Goal: Task Accomplishment & Management: Complete application form

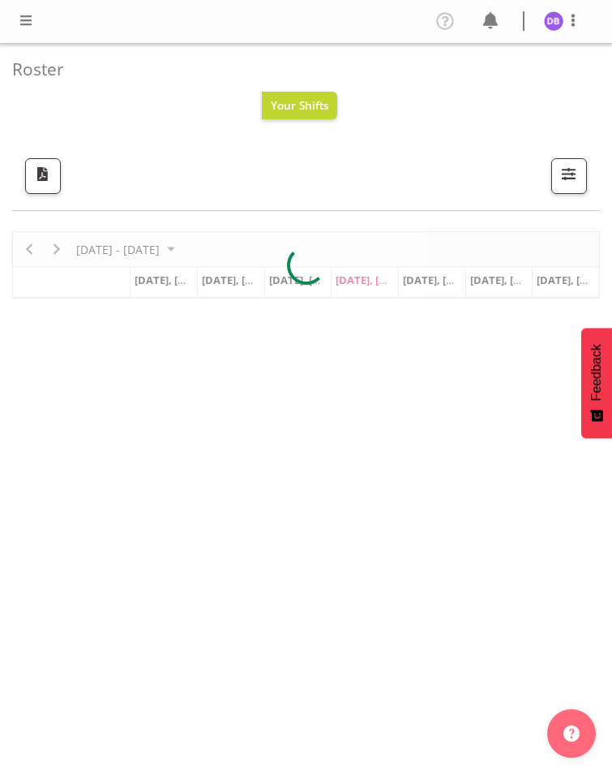
click at [27, 19] on span at bounding box center [25, 20] width 19 height 19
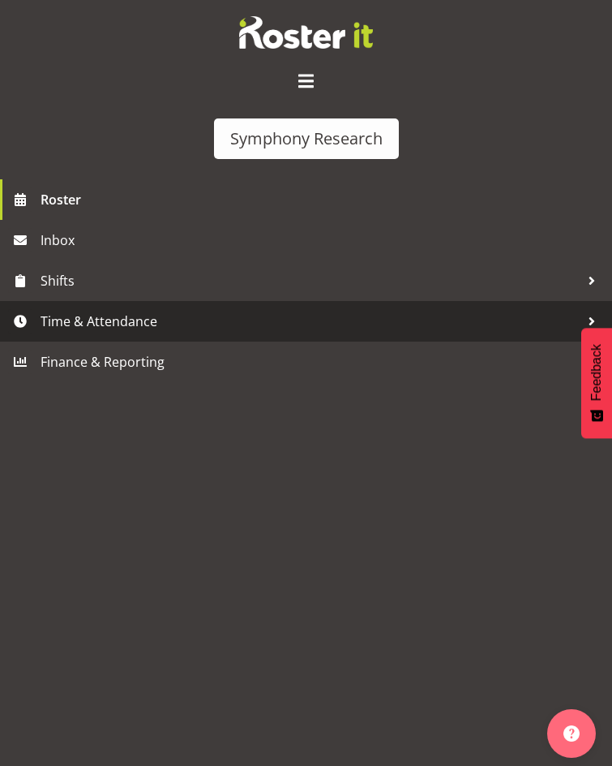
click at [102, 309] on span "Time & Attendance" at bounding box center [310, 321] width 539 height 24
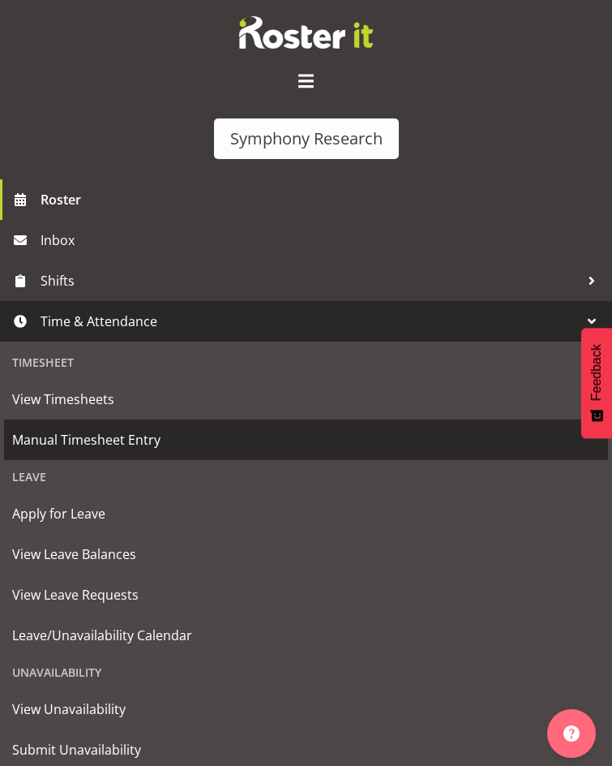
click at [122, 428] on span "Manual Timesheet Entry" at bounding box center [306, 440] width 588 height 24
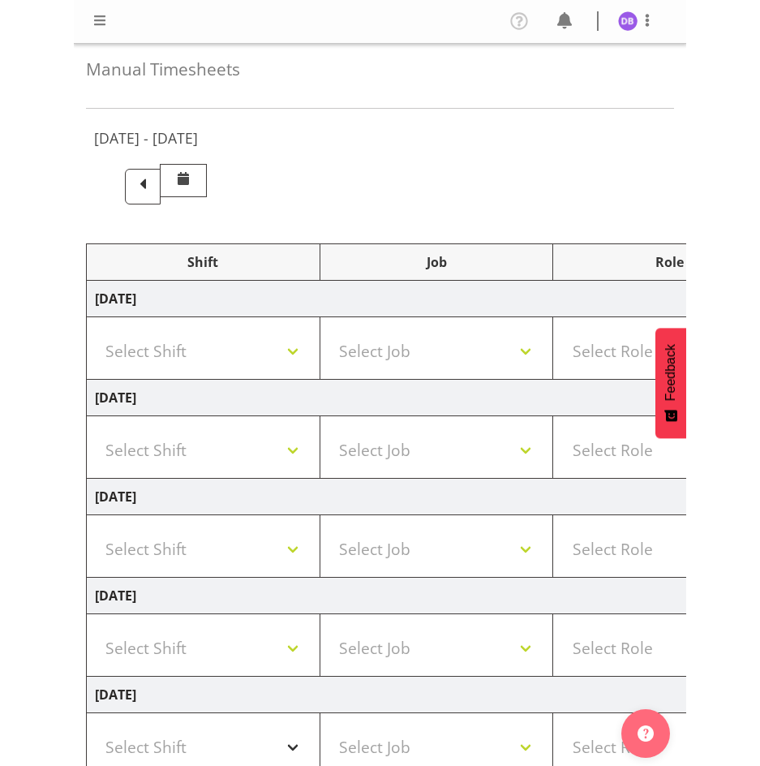
scroll to position [349, 0]
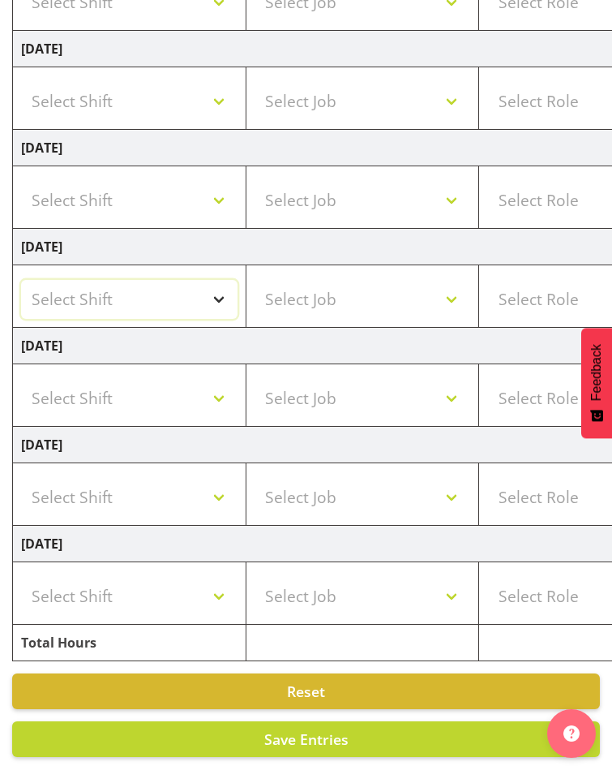
click at [218, 280] on select "Select Shift !!Weekend Residential (Roster IT Shift Label) *Business 9/10am ~ 4…" at bounding box center [129, 299] width 217 height 39
select select "81741"
click at [21, 280] on select "Select Shift !!Weekend Residential (Roster IT Shift Label) *Business 9/10am ~ 4…" at bounding box center [129, 299] width 217 height 39
click at [446, 280] on select "Select Job 550060 IF Admin 553492 World Poll Aus Wave 2 Main 2025 553493 World …" at bounding box center [363, 299] width 217 height 39
select select "760"
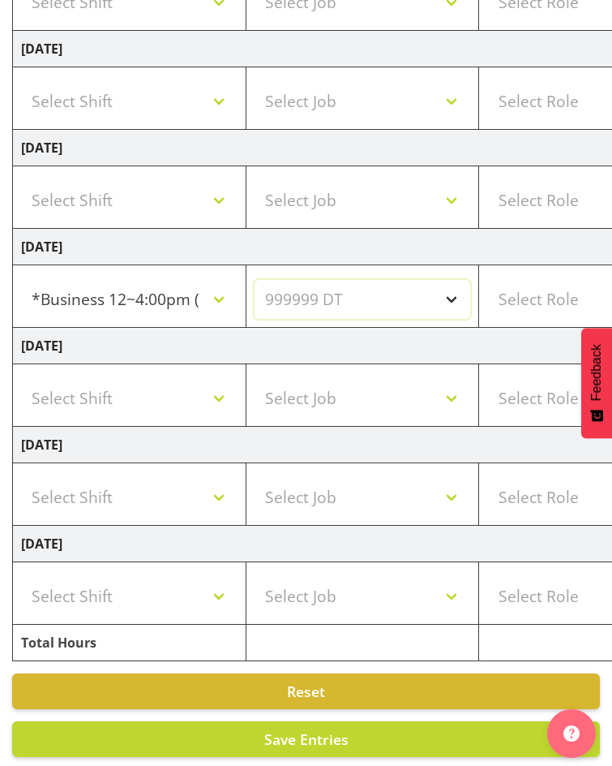
click at [255, 280] on select "Select Job 550060 IF Admin 553492 World Poll Aus Wave 2 Main 2025 553493 World …" at bounding box center [363, 299] width 217 height 39
click at [538, 280] on select "Select Role Briefing Interviewing" at bounding box center [596, 299] width 217 height 39
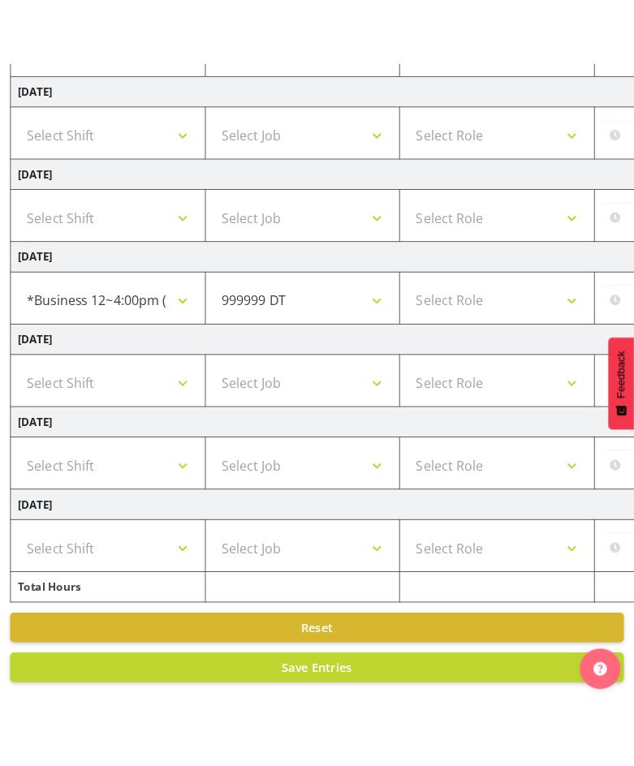
scroll to position [241, 0]
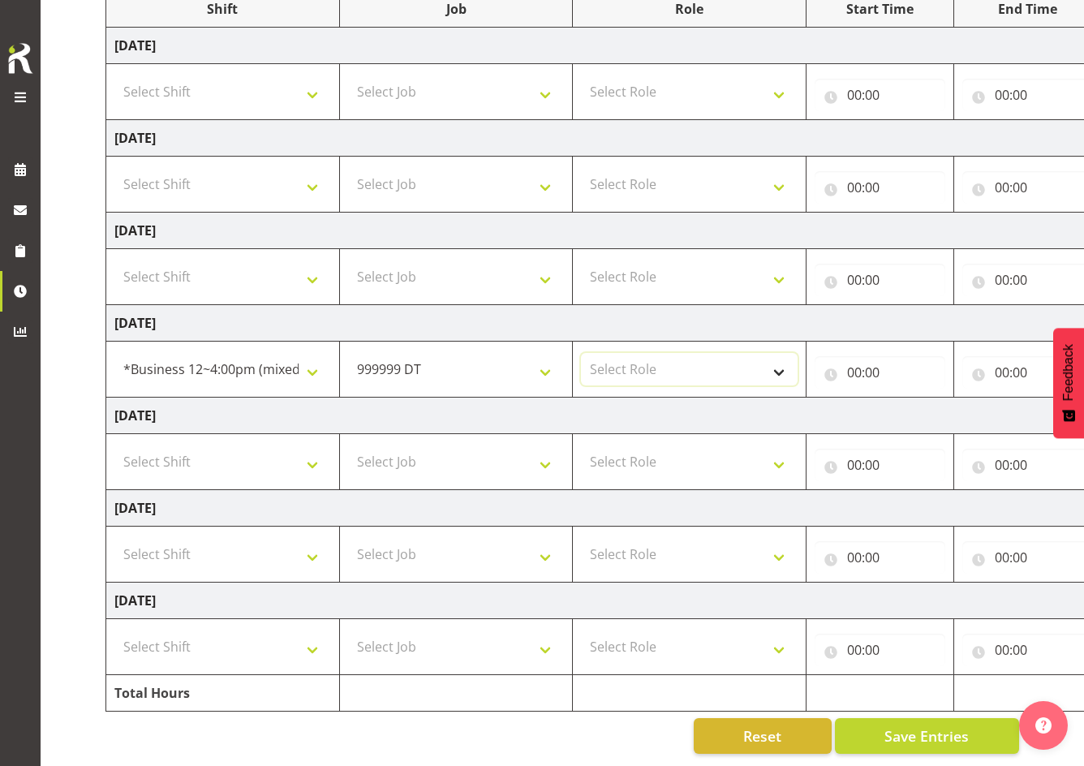
click at [612, 359] on select "Select Role Briefing Interviewing" at bounding box center [689, 369] width 217 height 32
select select "47"
click at [581, 353] on select "Select Role Briefing Interviewing" at bounding box center [689, 369] width 217 height 32
click at [612, 357] on input "00:00" at bounding box center [879, 372] width 131 height 32
click at [612, 402] on select "00 01 02 03 04 05 06 07 08 09 10 11 12 13 14 15 16 17 18 19 20 21 22 23" at bounding box center [925, 414] width 37 height 32
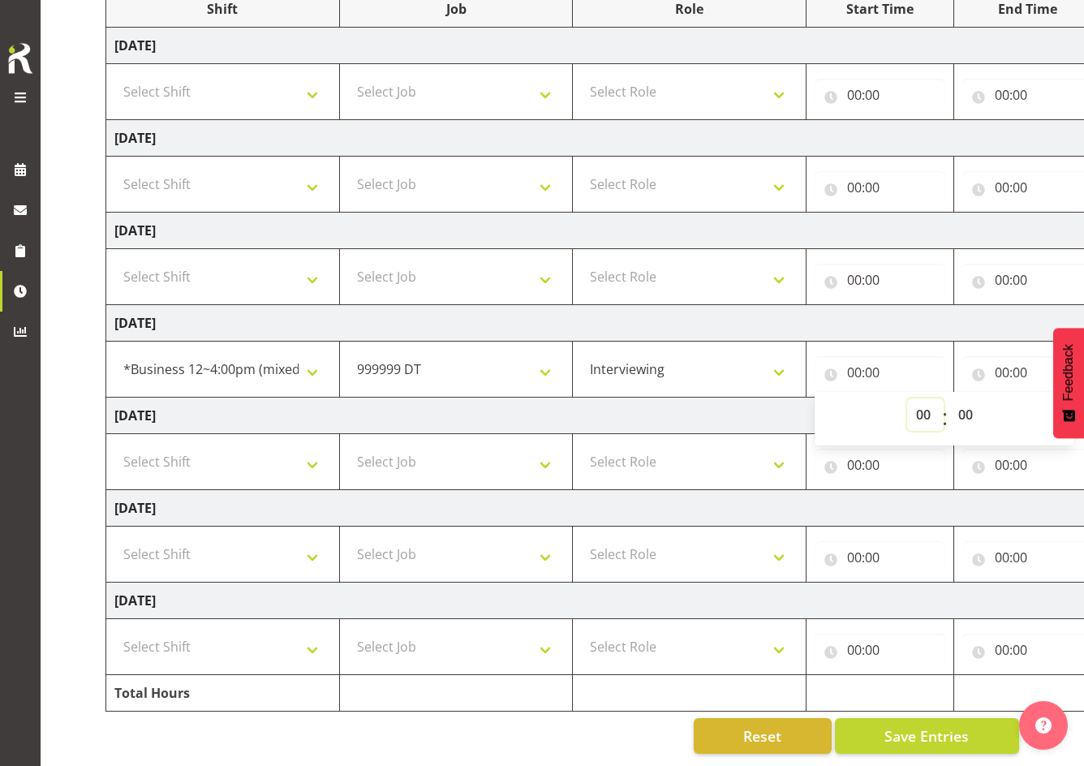
select select "10"
click at [612, 398] on select "00 01 02 03 04 05 06 07 08 09 10 11 12 13 14 15 16 17 18 19 20 21 22 23" at bounding box center [925, 414] width 37 height 32
type input "10:00"
click at [612, 725] on span "Save Entries" at bounding box center [926, 735] width 84 height 21
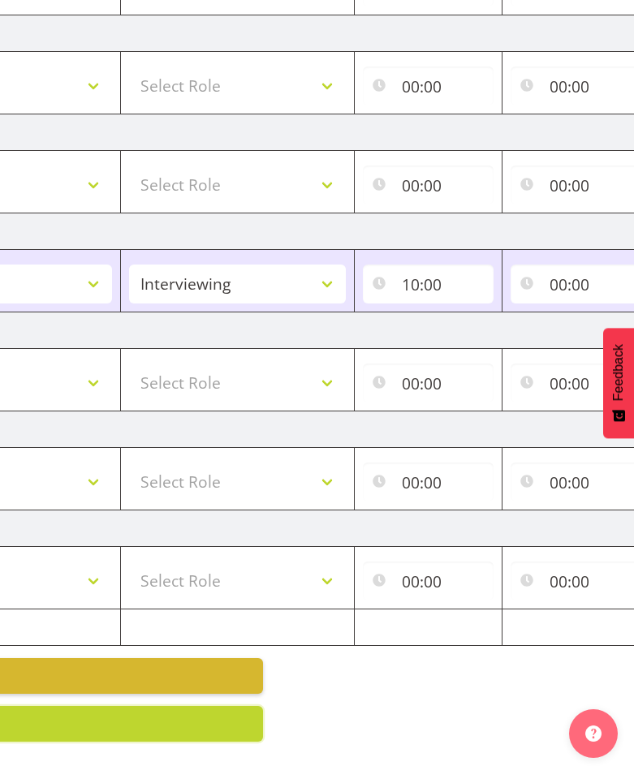
scroll to position [0, 360]
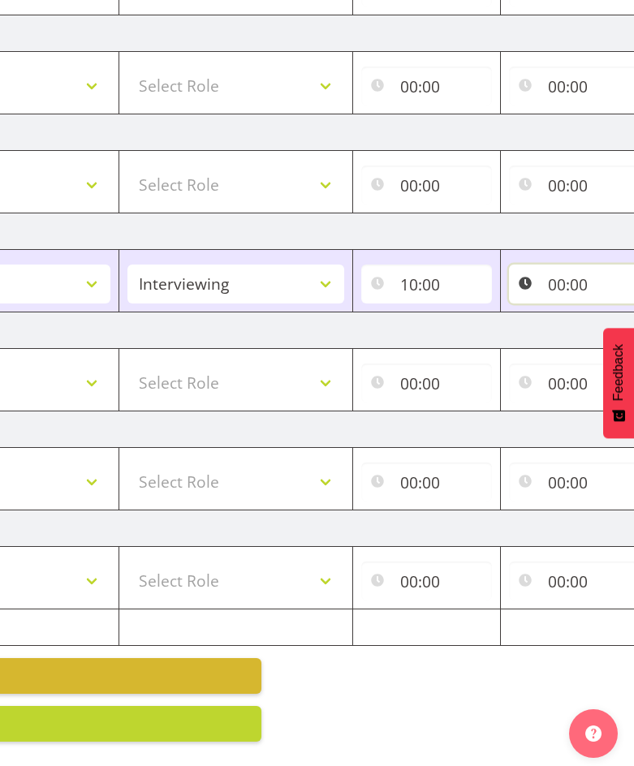
click at [561, 271] on input "00:00" at bounding box center [574, 283] width 131 height 39
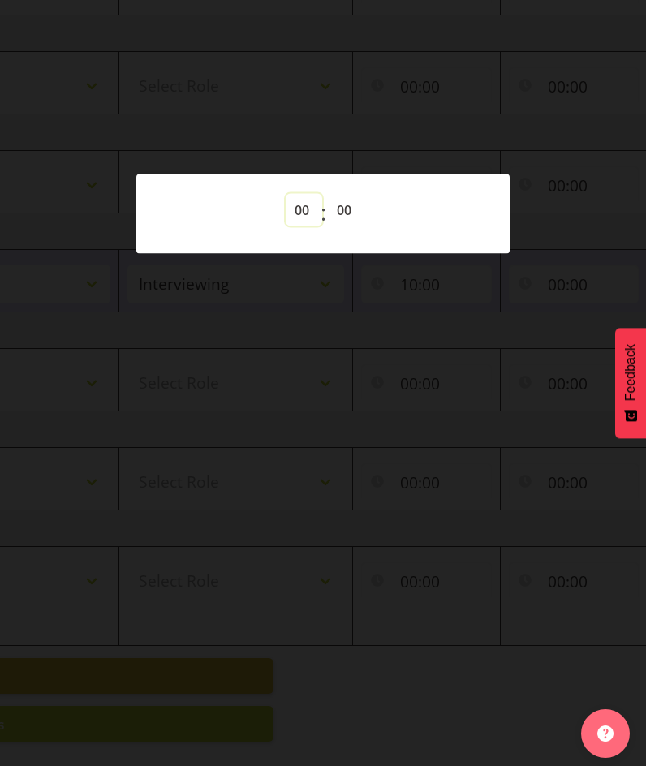
click at [304, 201] on select "00 01 02 03 04 05 06 07 08 09 10 11 12 13 14 15 16 17 18 19 20 21 22 23" at bounding box center [304, 210] width 37 height 32
select select "10"
click at [286, 194] on select "00 01 02 03 04 05 06 07 08 09 10 11 12 13 14 15 16 17 18 19 20 21 22 23" at bounding box center [304, 210] width 37 height 32
type input "10:00"
click at [342, 207] on select "00 01 02 03 04 05 06 07 08 09 10 11 12 13 14 15 16 17 18 19 20 21 22 23 24 25 2…" at bounding box center [346, 210] width 37 height 32
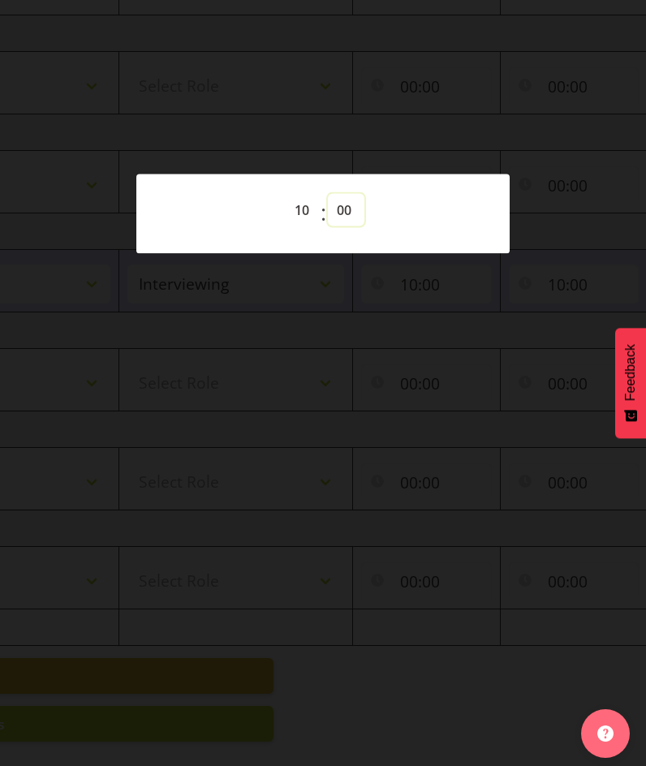
select select "44"
type input "10:44"
click at [500, 131] on div at bounding box center [323, 383] width 646 height 766
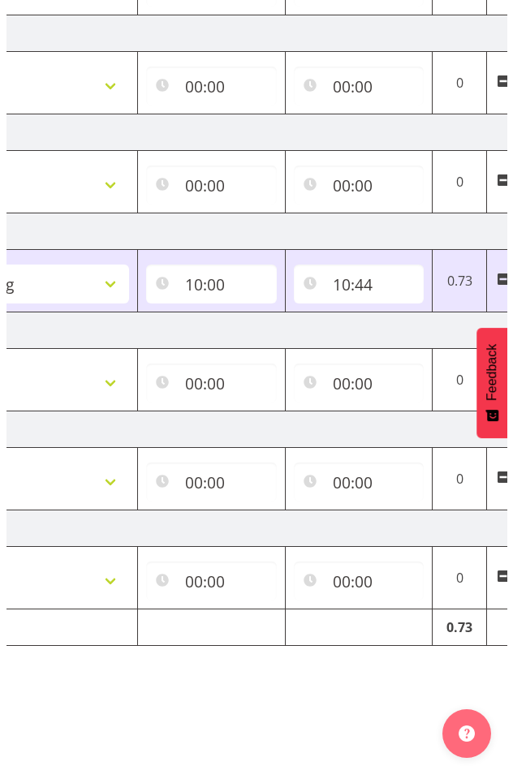
scroll to position [0, 647]
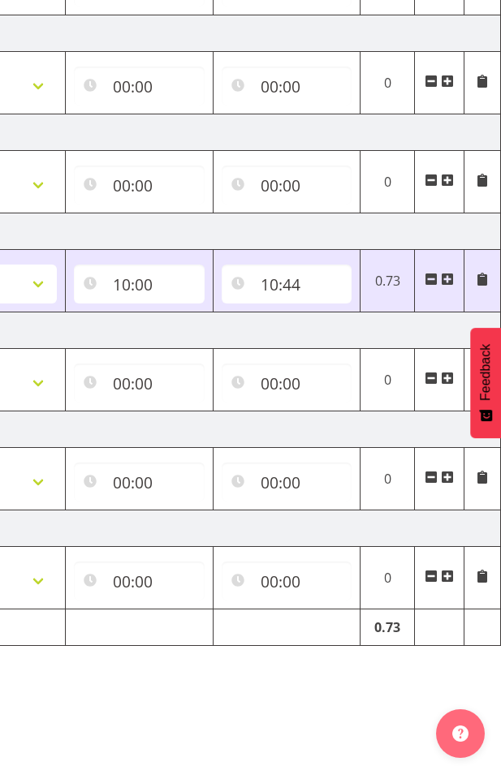
click at [448, 273] on span at bounding box center [446, 279] width 13 height 13
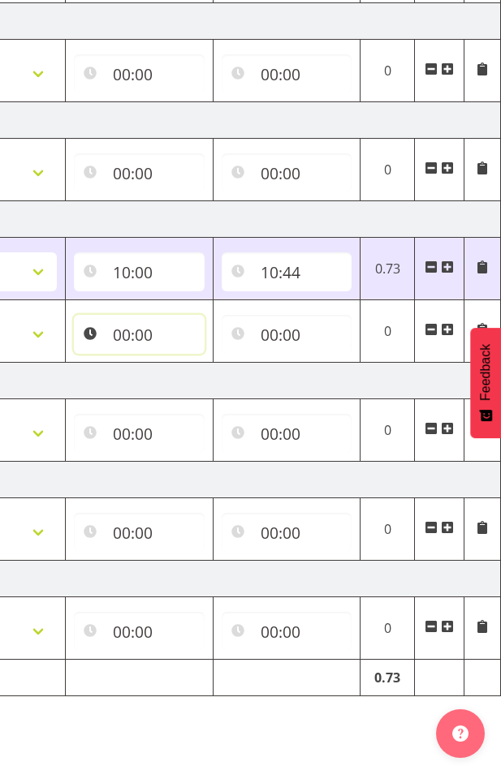
click at [138, 337] on input "00:00" at bounding box center [139, 334] width 131 height 39
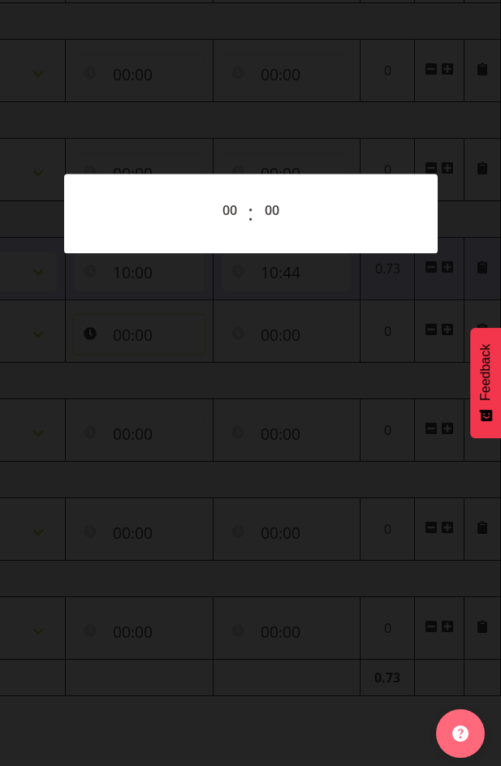
scroll to position [0, 635]
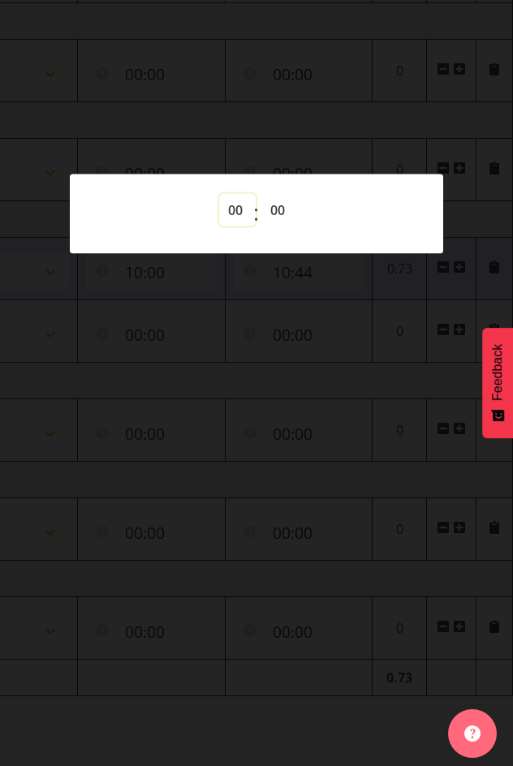
click at [232, 202] on select "00 01 02 03 04 05 06 07 08 09 10 11 12 13 14 15 16 17 18 19 20 21 22 23" at bounding box center [237, 210] width 37 height 32
select select "10"
click at [219, 194] on select "00 01 02 03 04 05 06 07 08 09 10 11 12 13 14 15 16 17 18 19 20 21 22 23" at bounding box center [237, 210] width 37 height 32
type input "10:00"
click at [355, 266] on div at bounding box center [256, 383] width 513 height 766
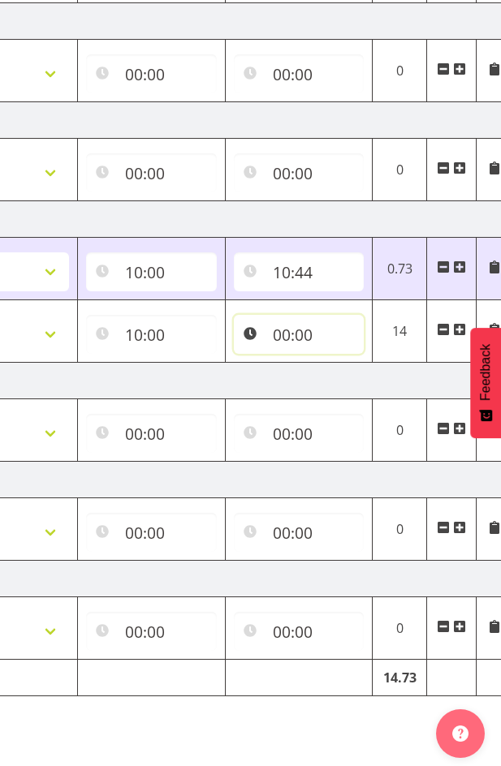
click at [292, 335] on input "00:00" at bounding box center [299, 334] width 131 height 39
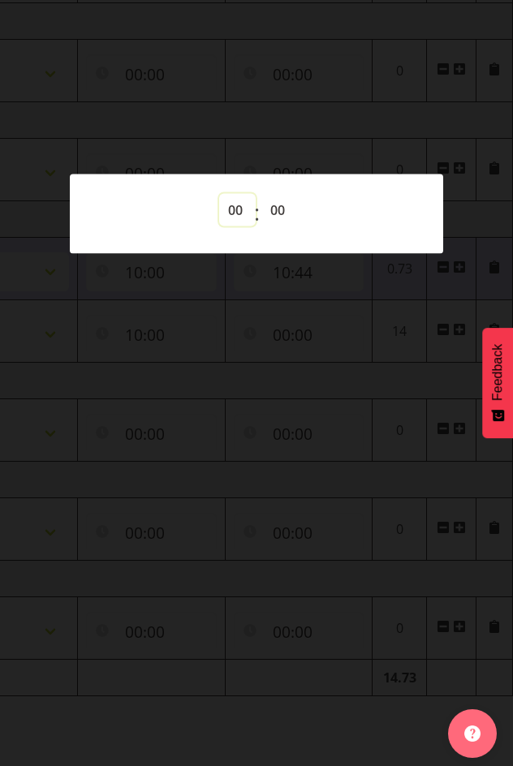
click at [242, 205] on select "00 01 02 03 04 05 06 07 08 09 10 11 12 13 14 15 16 17 18 19 20 21 22 23" at bounding box center [237, 210] width 37 height 32
select select "14"
click at [219, 194] on select "00 01 02 03 04 05 06 07 08 09 10 11 12 13 14 15 16 17 18 19 20 21 22 23" at bounding box center [237, 210] width 37 height 32
type input "14:00"
click at [407, 143] on div at bounding box center [256, 383] width 513 height 766
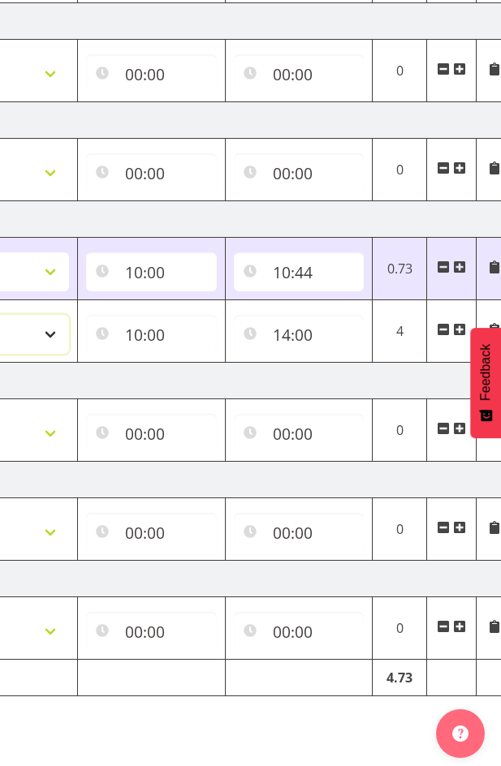
select select "47"
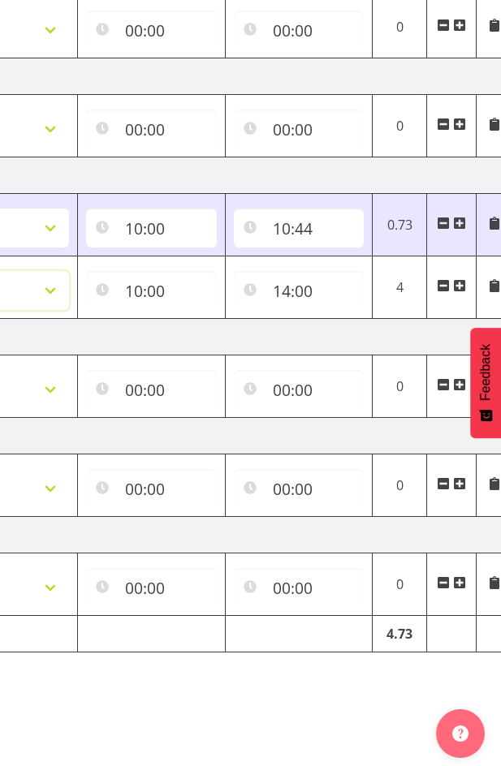
scroll to position [439, 0]
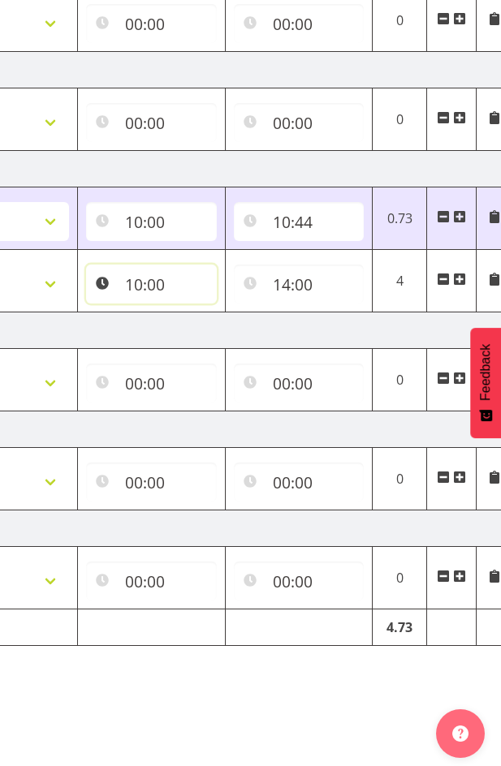
click at [157, 269] on input "10:00" at bounding box center [151, 283] width 131 height 39
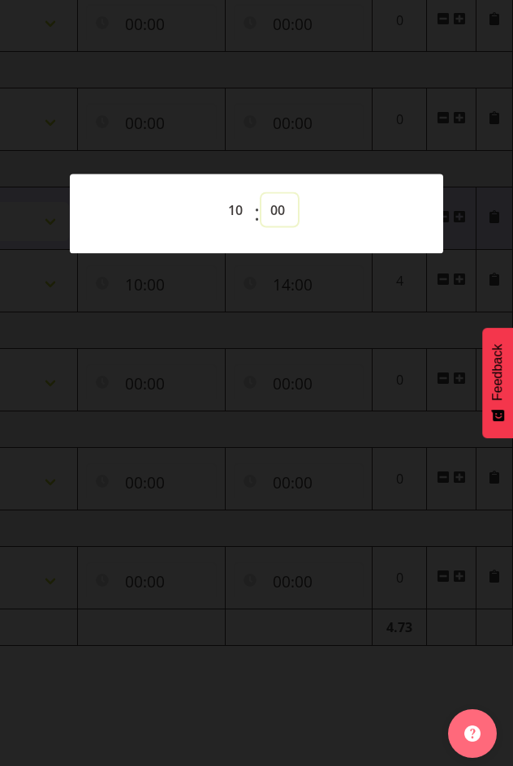
click at [290, 202] on select "00 01 02 03 04 05 06 07 08 09 10 11 12 13 14 15 16 17 18 19 20 21 22 23 24 25 2…" at bounding box center [279, 210] width 37 height 32
select select "44"
type input "10:44"
drag, startPoint x: 339, startPoint y: 71, endPoint x: 355, endPoint y: 99, distance: 32.7
click at [339, 71] on div at bounding box center [256, 383] width 513 height 766
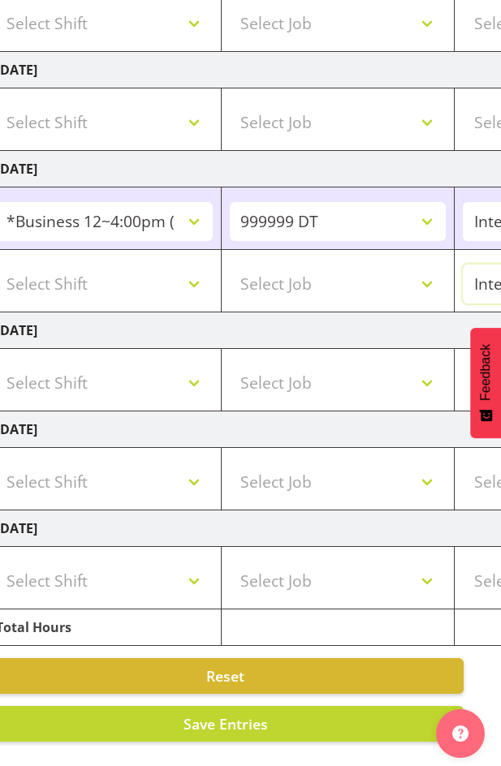
scroll to position [0, 0]
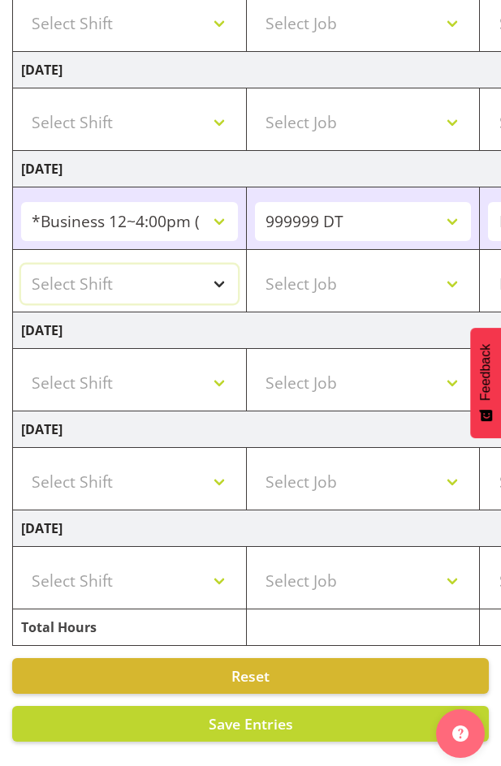
click at [218, 265] on select "Select Shift !!Weekend Residential (Roster IT Shift Label) *Business 9/10am ~ 4…" at bounding box center [129, 283] width 217 height 39
select select "26078"
click at [21, 264] on select "Select Shift !!Weekend Residential (Roster IT Shift Label) *Business 9/10am ~ 4…" at bounding box center [129, 283] width 217 height 39
click at [455, 267] on select "Select Job 550060 IF Admin 553492 World Poll Aus Wave 2 Main 2025 553493 World …" at bounding box center [363, 283] width 217 height 39
select select "10585"
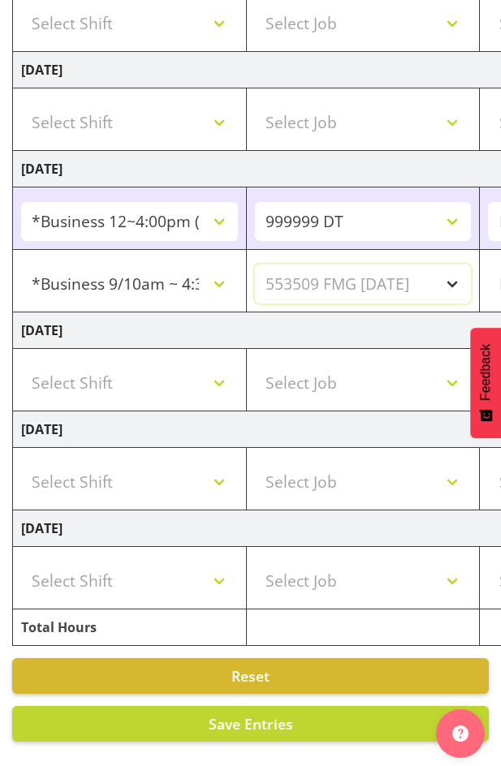
click at [255, 264] on select "Select Job 550060 IF Admin 553492 World Poll Aus Wave 2 Main 2025 553493 World …" at bounding box center [363, 283] width 217 height 39
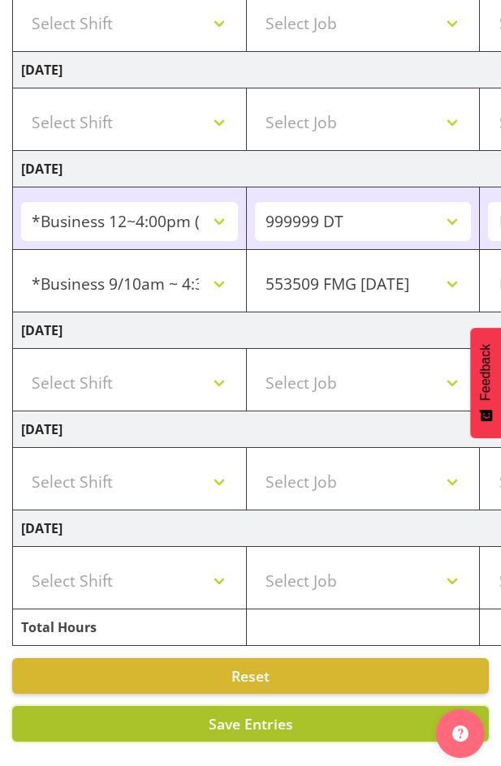
click at [304, 709] on button "Save Entries" at bounding box center [250, 724] width 476 height 36
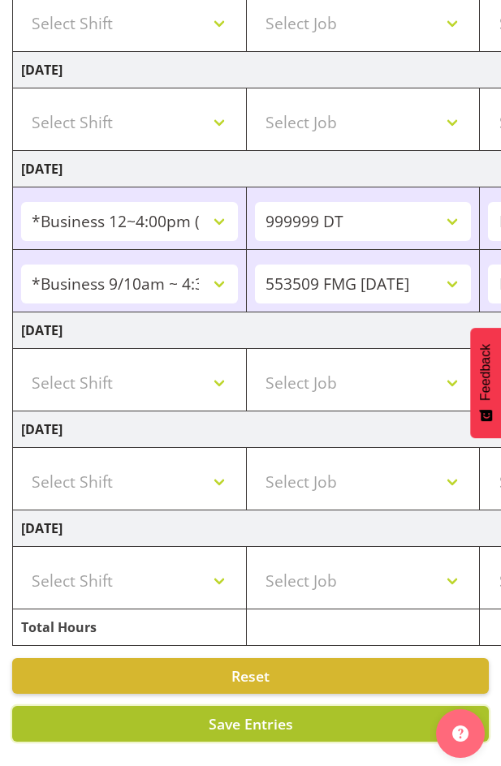
click at [258, 714] on span "Save Entries" at bounding box center [250, 723] width 84 height 19
